Goal: Complete application form

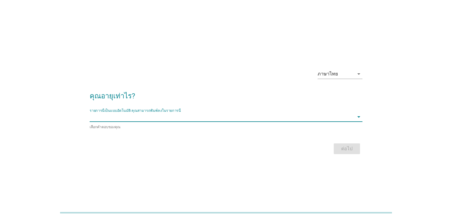
click at [116, 118] on input "รายการนี้เป็นแบบอัตโนมัติ คุณสามารถพิมพ์ลงในรายการนี้" at bounding box center [222, 117] width 264 height 10
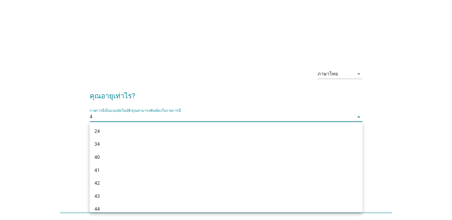
type input "45"
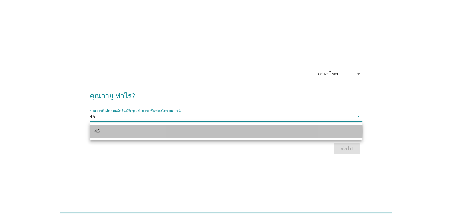
click at [145, 128] on div "45" at bounding box center [226, 131] width 273 height 13
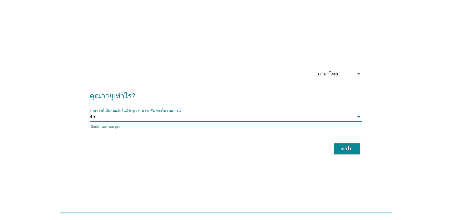
click at [350, 151] on div "ต่อไป" at bounding box center [346, 148] width 17 height 7
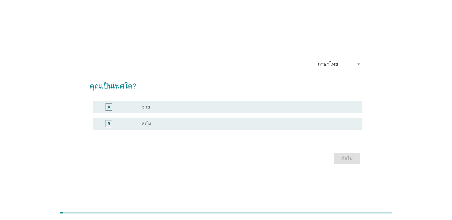
click at [150, 121] on label "หญิง" at bounding box center [146, 124] width 10 height 6
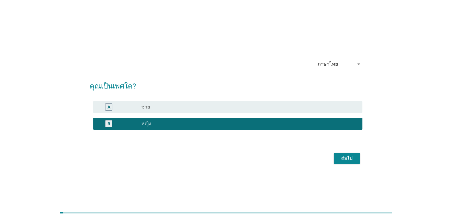
click at [358, 160] on button "ต่อไป" at bounding box center [347, 158] width 26 height 11
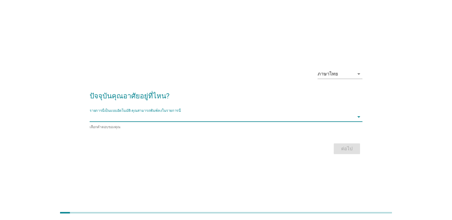
click at [119, 115] on input "รายการนี้เป็นแบบอัตโนมัติ คุณสามารถพิมพ์ลงในรายการนี้" at bounding box center [222, 117] width 264 height 10
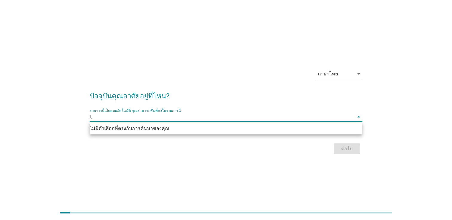
type input "l"
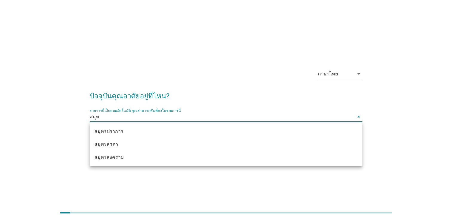
type input "สมุทร"
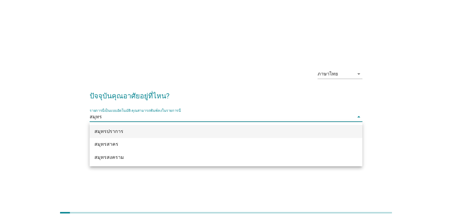
click at [111, 135] on div "สมุทรปราการ" at bounding box center [226, 131] width 273 height 13
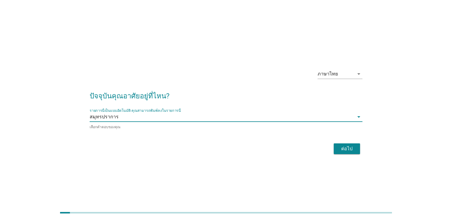
click at [350, 152] on button "ต่อไป" at bounding box center [347, 149] width 26 height 11
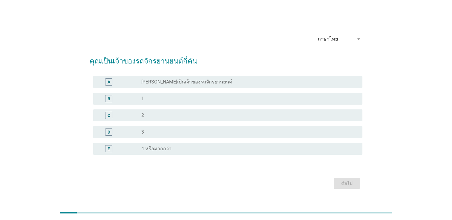
click at [128, 116] on div "C" at bounding box center [119, 115] width 43 height 7
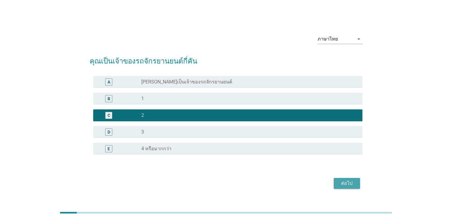
click at [355, 183] on div "ต่อไป" at bounding box center [346, 183] width 17 height 7
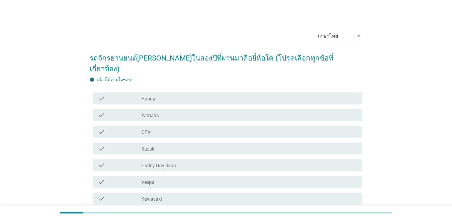
click at [161, 145] on div "check_box_outline_blank Suzuki" at bounding box center [249, 148] width 216 height 7
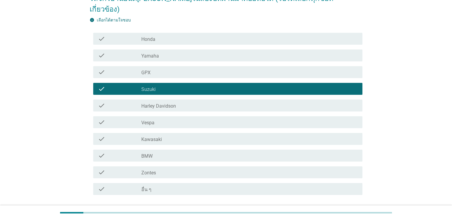
scroll to position [90, 0]
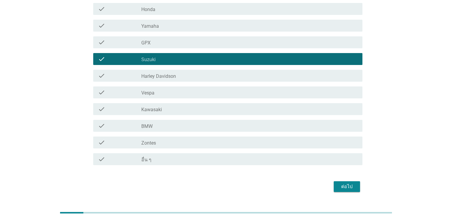
click at [170, 156] on div "check_box_outline_blank อื่น ๆ" at bounding box center [249, 159] width 216 height 7
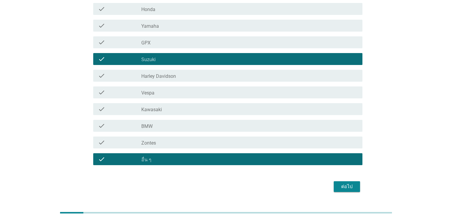
click at [350, 183] on div "ต่อไป" at bounding box center [346, 186] width 17 height 7
